Goal: Check status: Check status

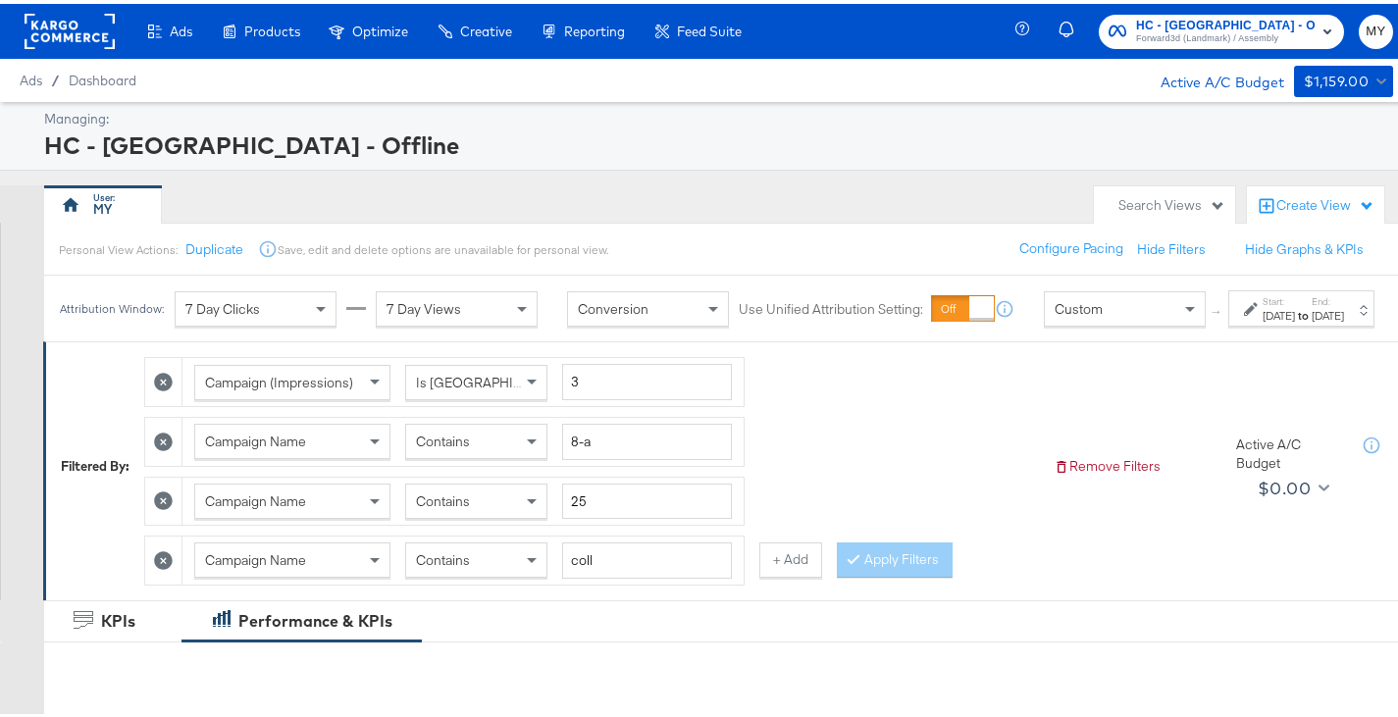
click at [1262, 320] on div "[DATE]" at bounding box center [1278, 312] width 32 height 16
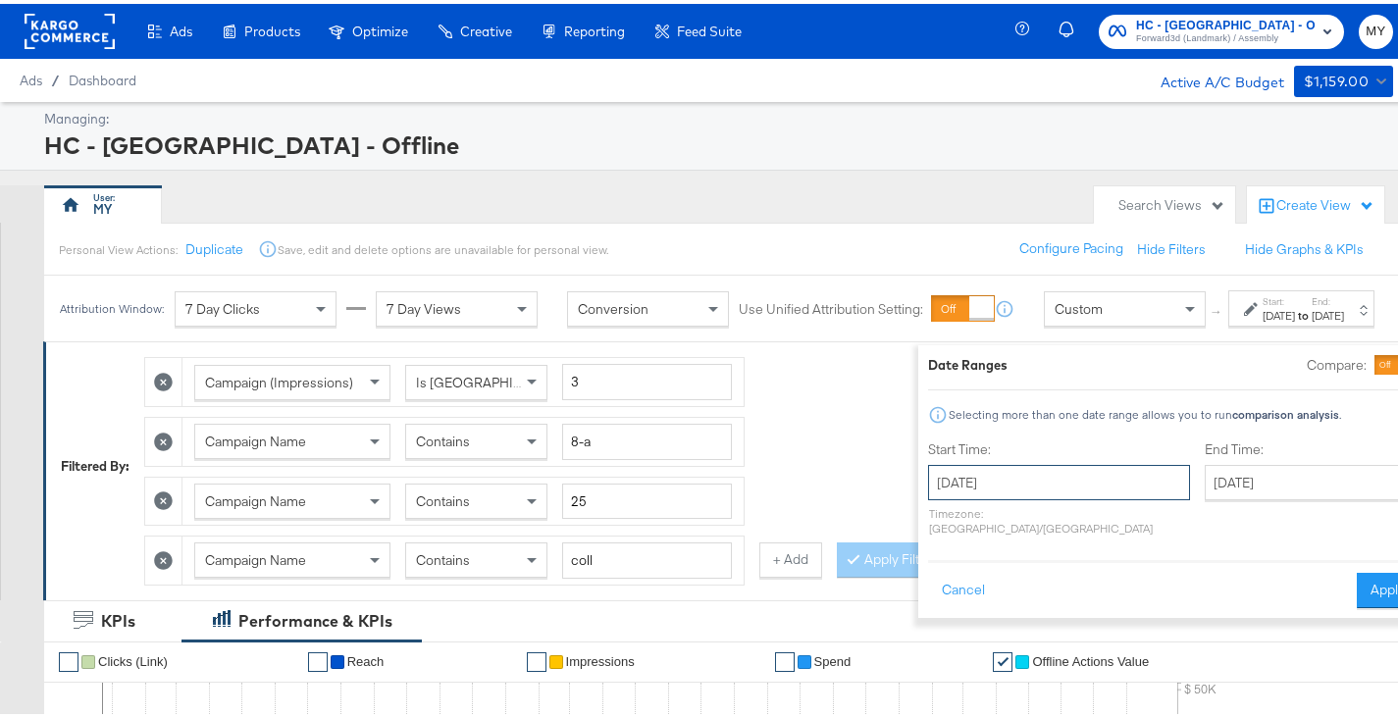
click at [984, 486] on input "[DATE]" at bounding box center [1059, 478] width 262 height 35
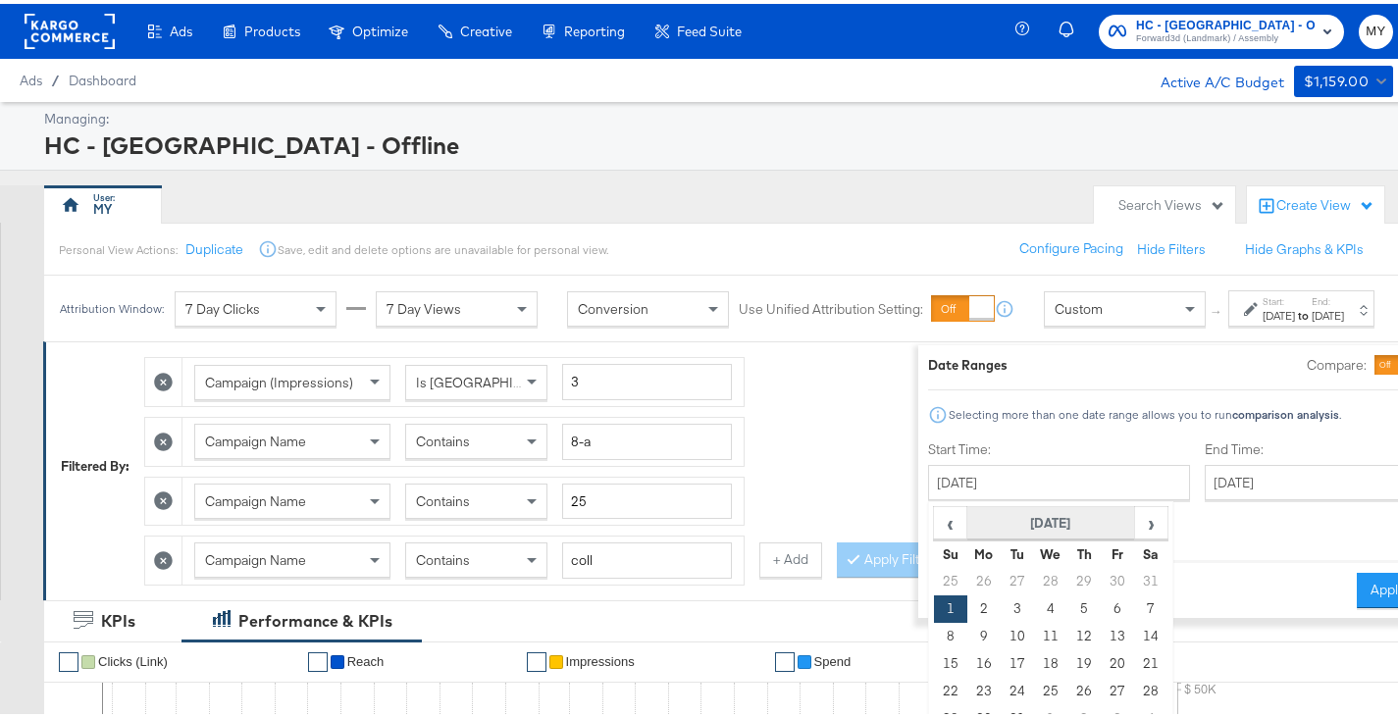
click at [980, 520] on th "[DATE]" at bounding box center [1051, 519] width 168 height 33
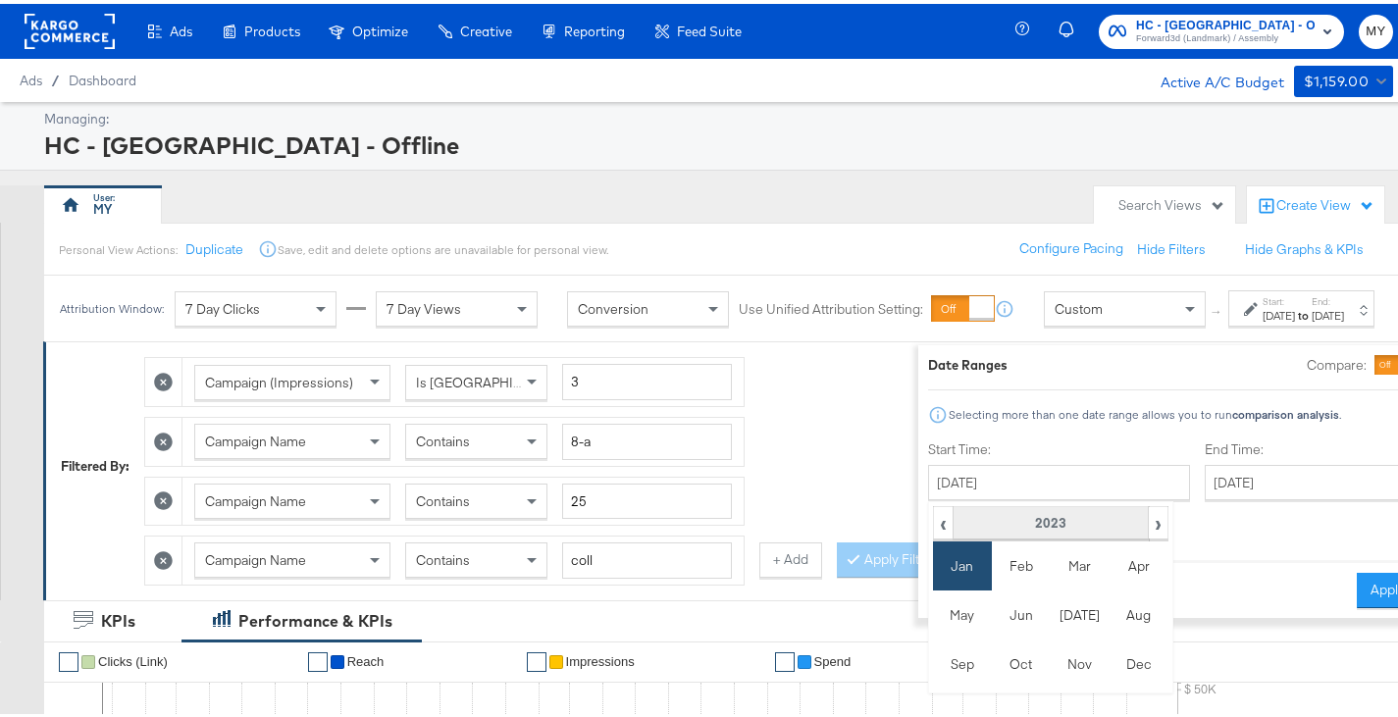
click at [979, 520] on th "2023" at bounding box center [1049, 519] width 195 height 33
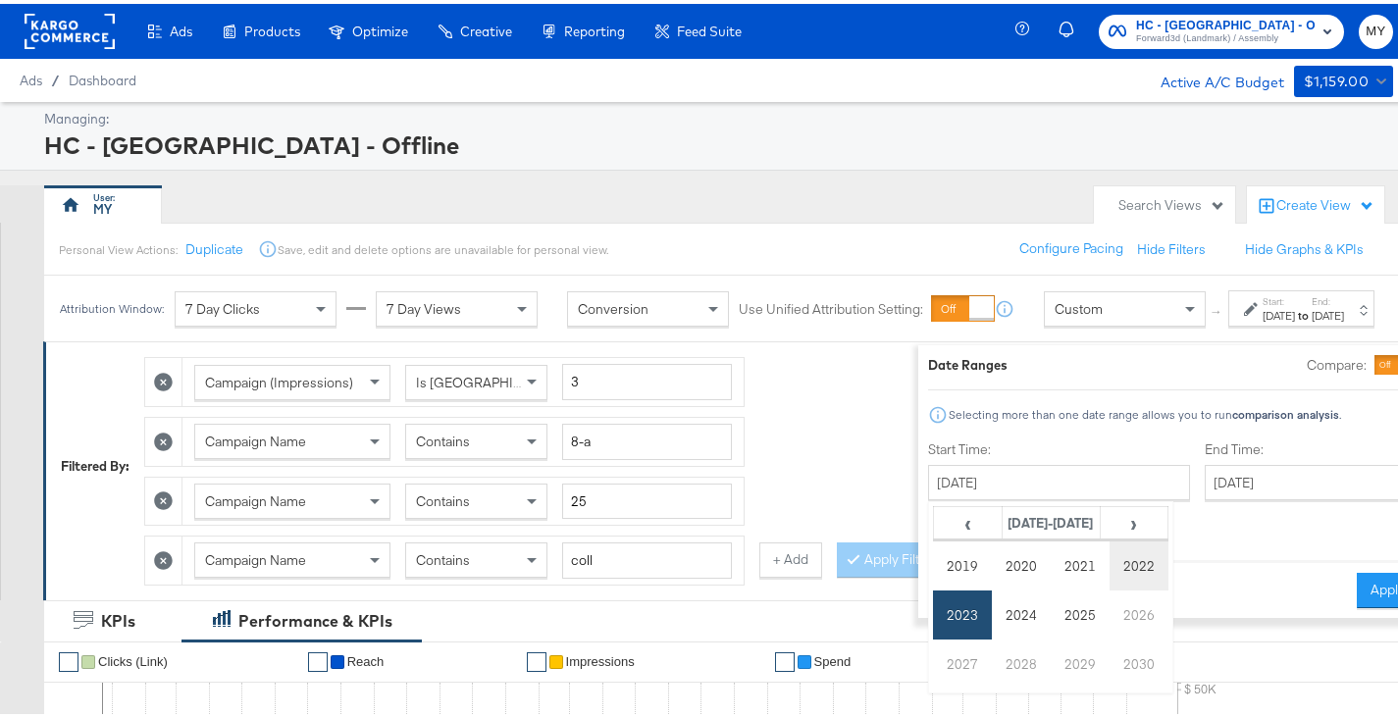
click at [1109, 554] on td "2022" at bounding box center [1138, 561] width 59 height 49
click at [933, 569] on td "Jan" at bounding box center [962, 561] width 59 height 49
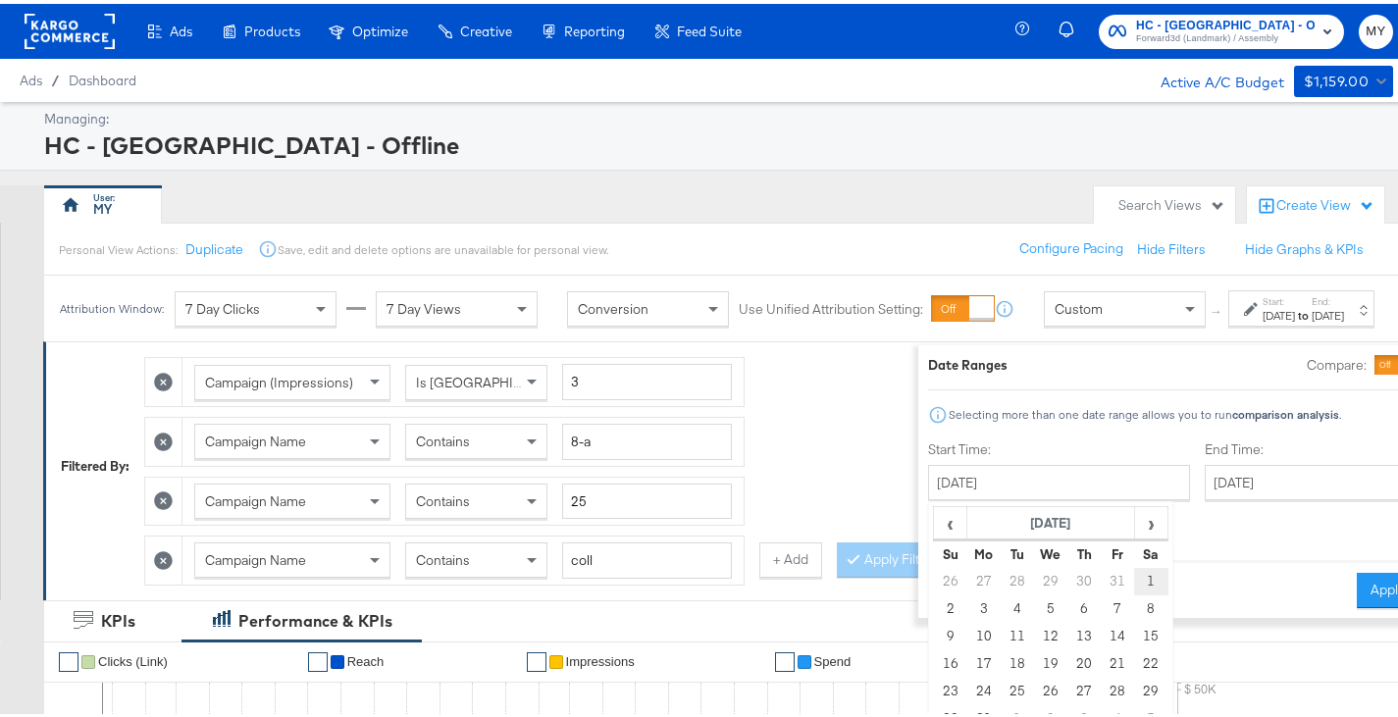
click at [1134, 574] on td "1" at bounding box center [1150, 577] width 33 height 27
type input "[DATE]"
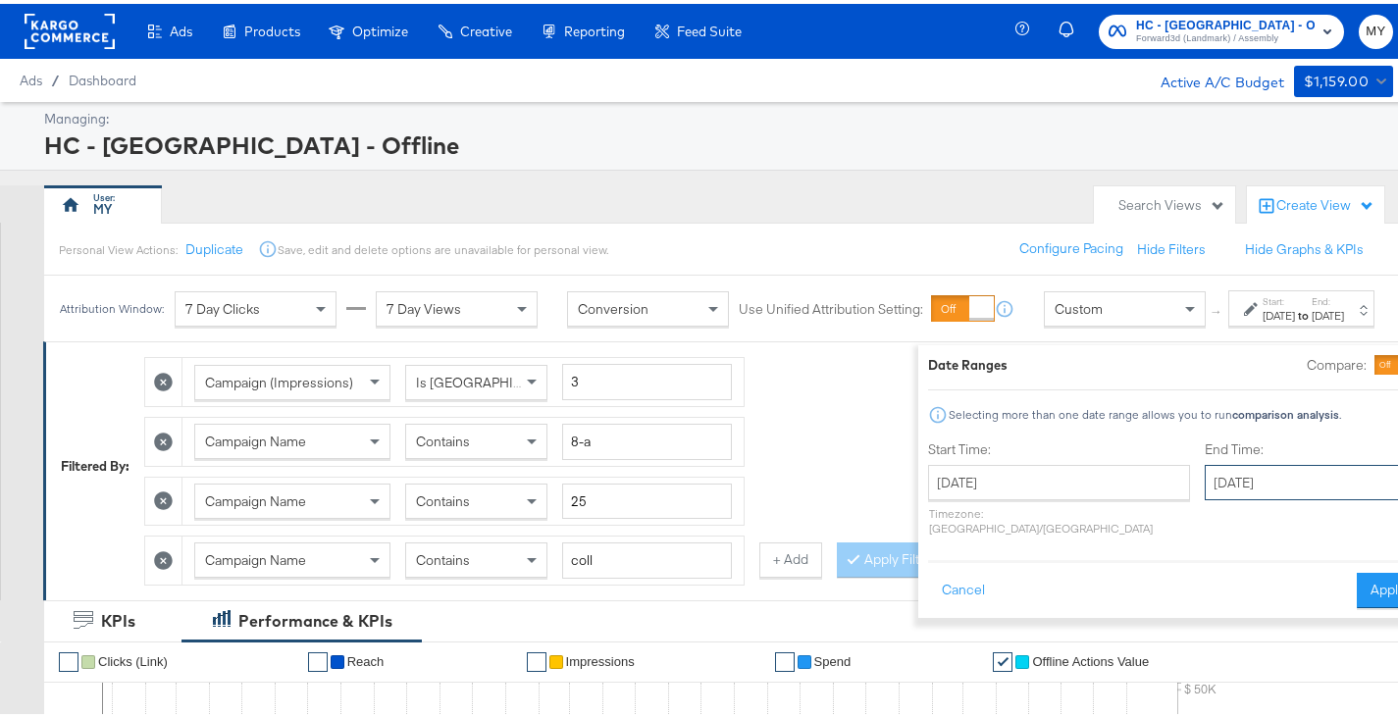
click at [1204, 482] on input "[DATE]" at bounding box center [1307, 478] width 206 height 35
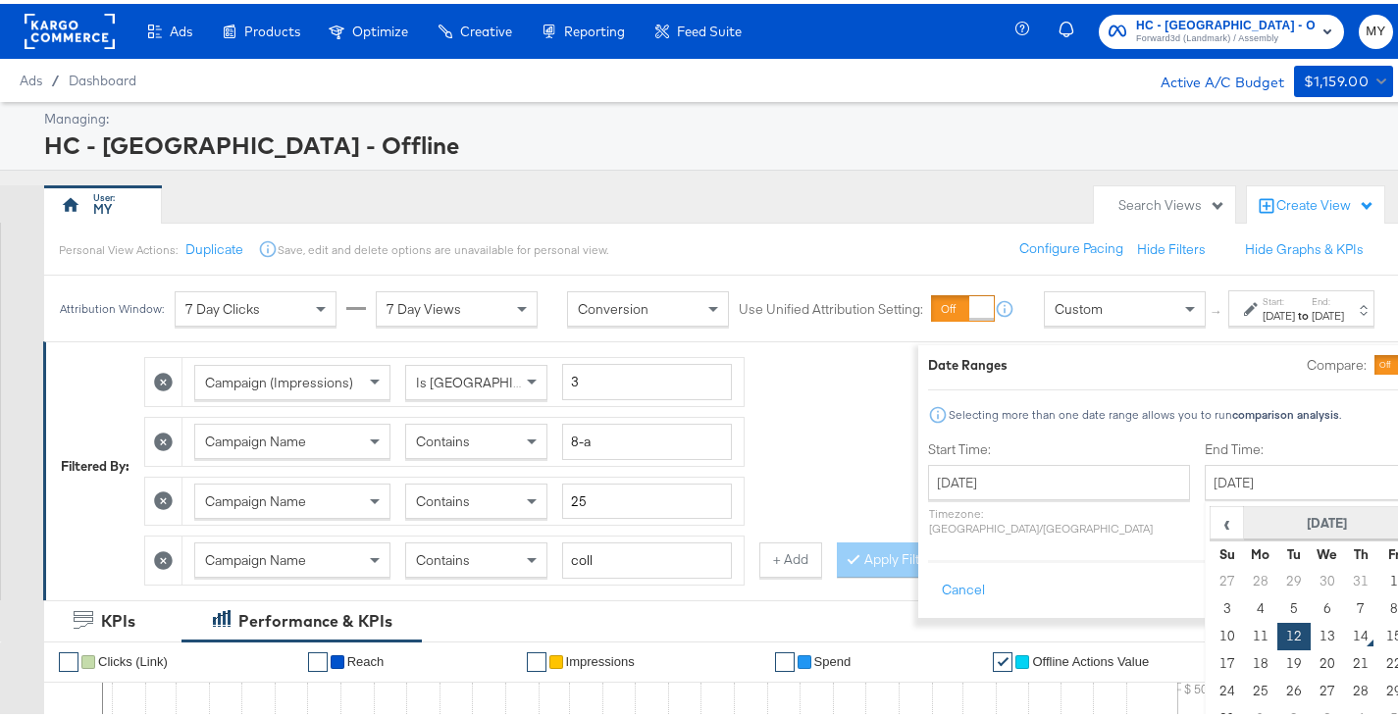
click at [1244, 518] on th "[DATE]" at bounding box center [1328, 519] width 168 height 33
click at [1229, 515] on th "2025" at bounding box center [1326, 519] width 195 height 33
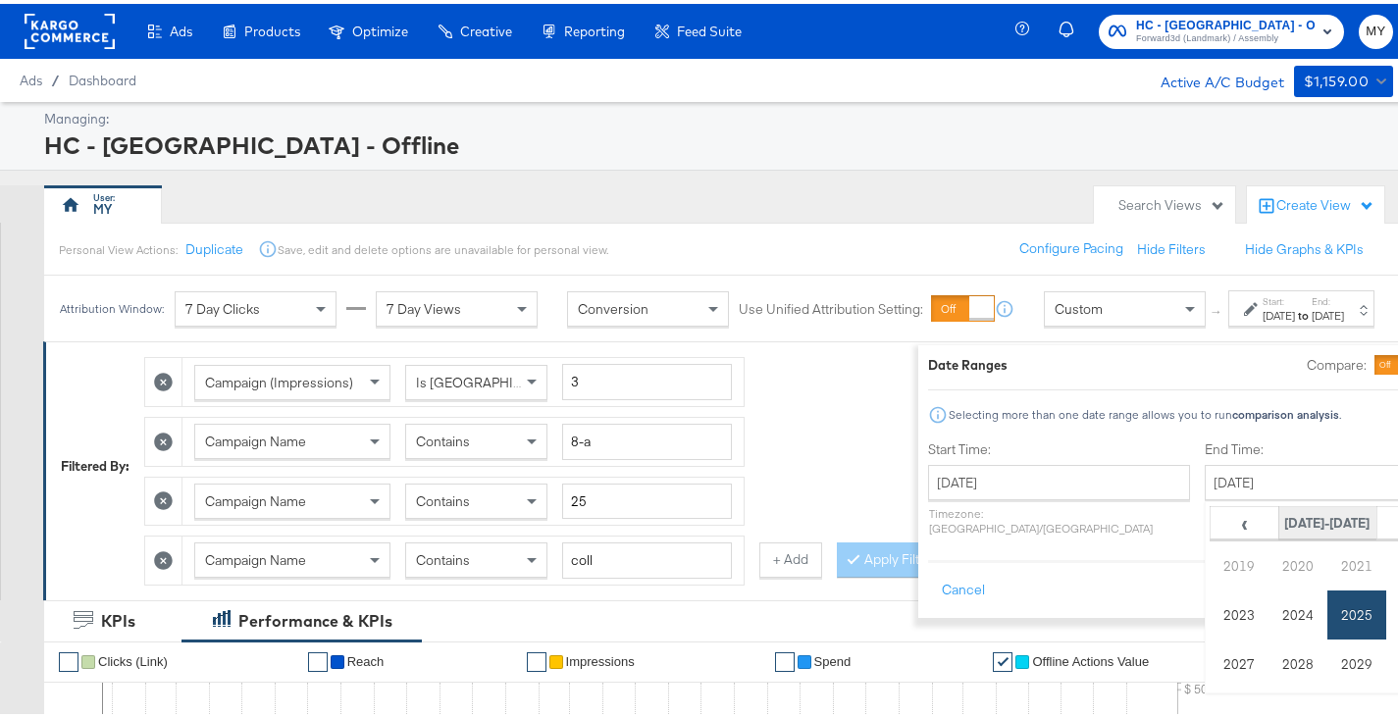
click at [1278, 515] on th "[DATE]-[DATE]" at bounding box center [1327, 519] width 98 height 33
click at [1386, 572] on td "2022" at bounding box center [1415, 561] width 59 height 49
click at [1386, 655] on td "Dec" at bounding box center [1415, 660] width 59 height 49
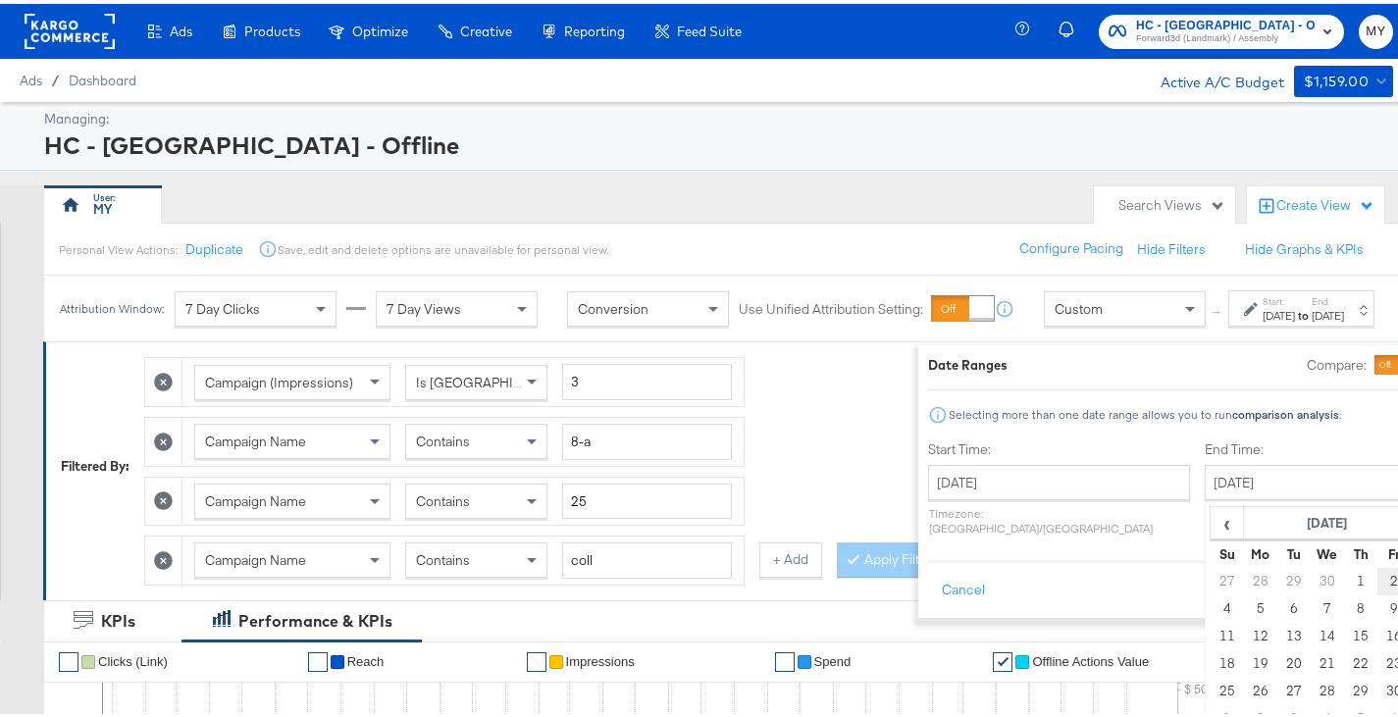
scroll to position [74, 0]
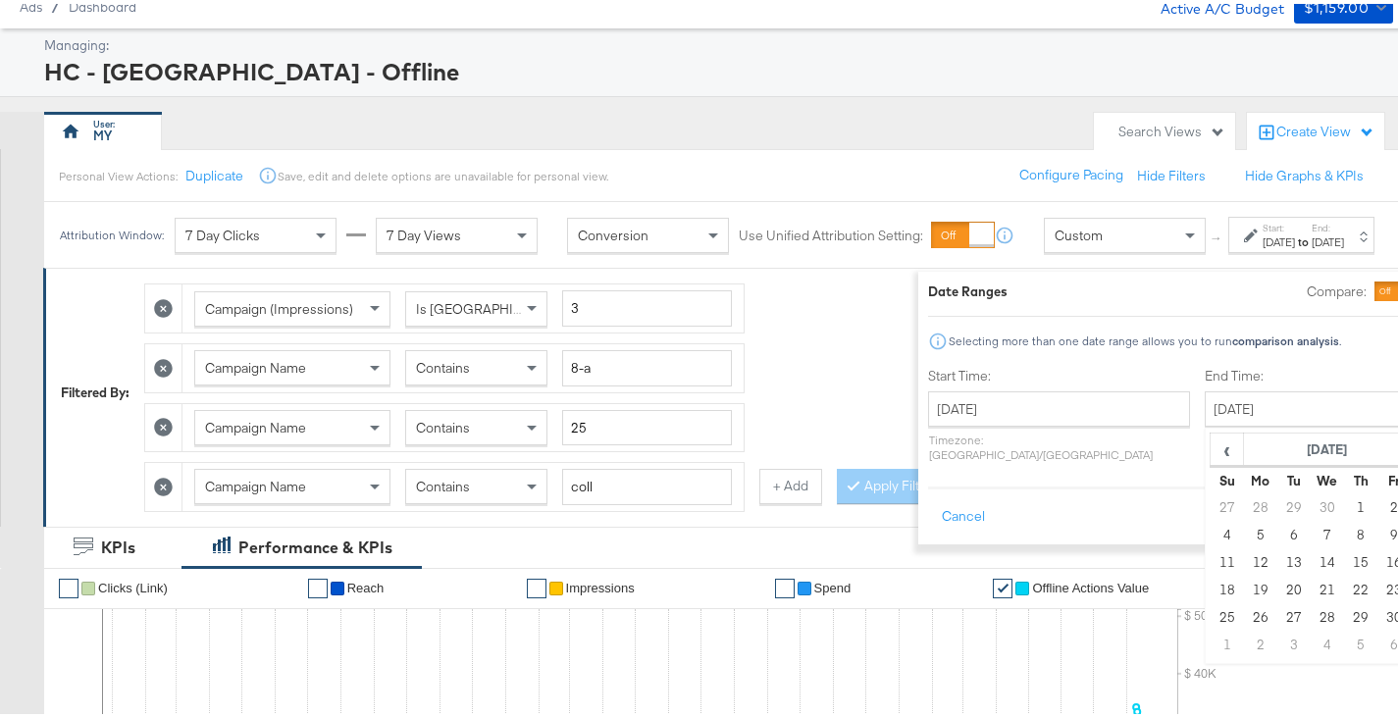
type input "[DATE]"
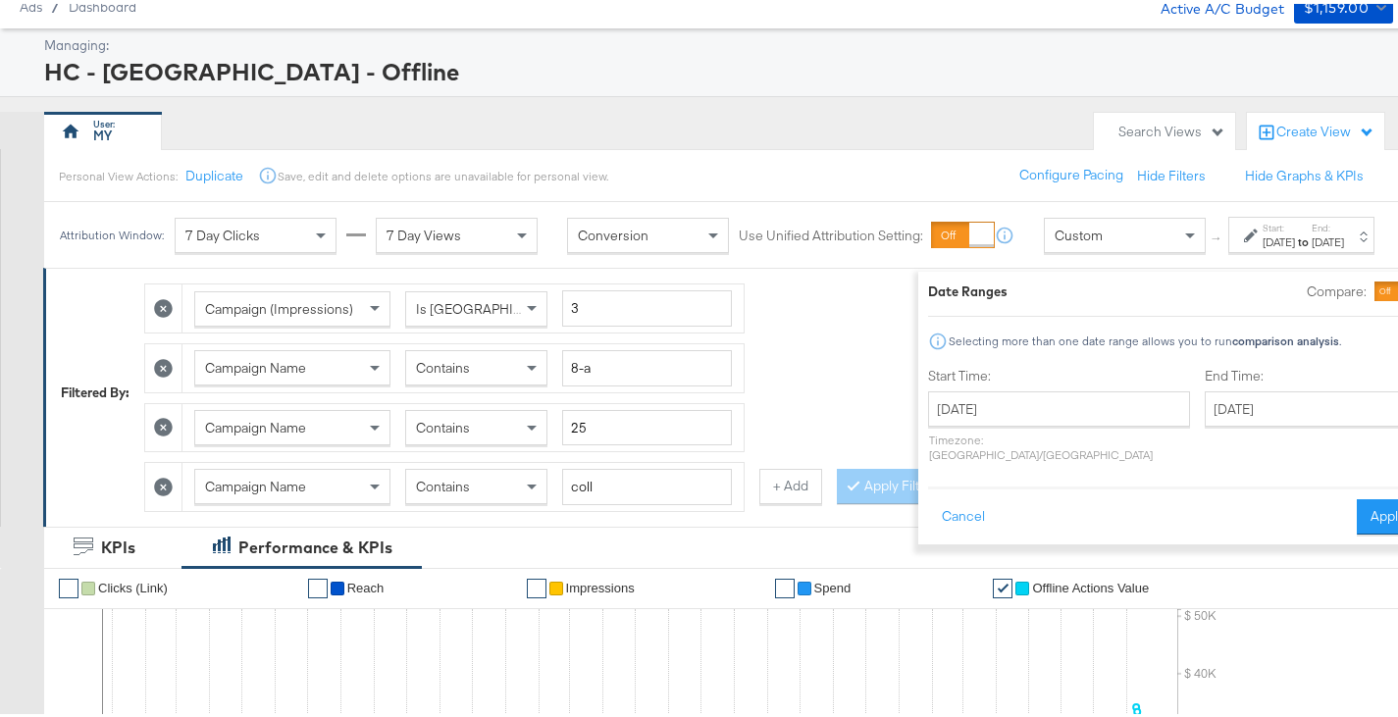
click at [1356, 498] on button "Apply" at bounding box center [1387, 512] width 62 height 35
